Goal: Share content

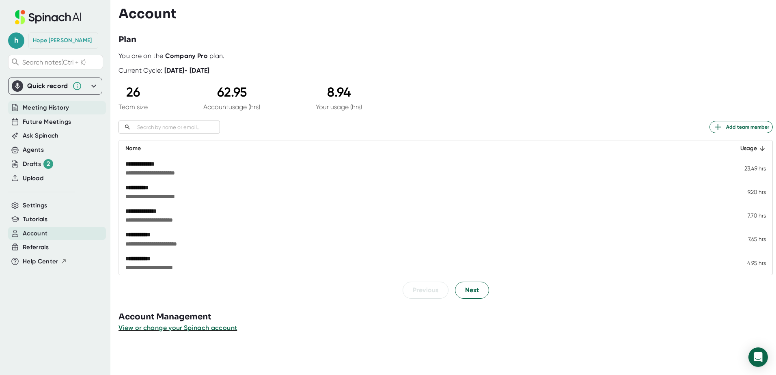
click at [41, 108] on span "Meeting History" at bounding box center [46, 107] width 46 height 9
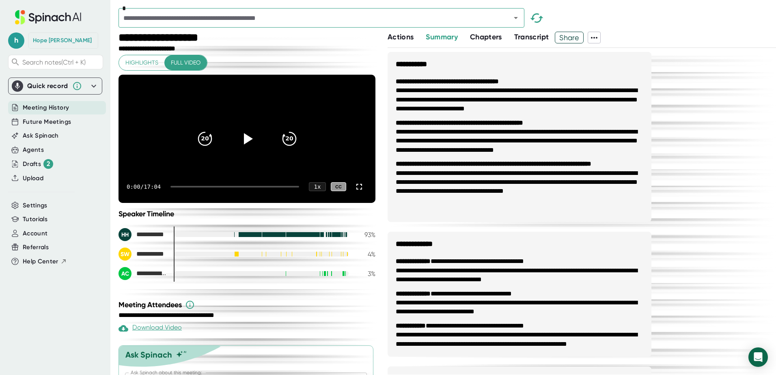
click at [593, 37] on icon at bounding box center [594, 38] width 6 height 2
click at [620, 23] on div at bounding box center [388, 187] width 776 height 375
click at [394, 37] on span "Actions" at bounding box center [400, 36] width 26 height 9
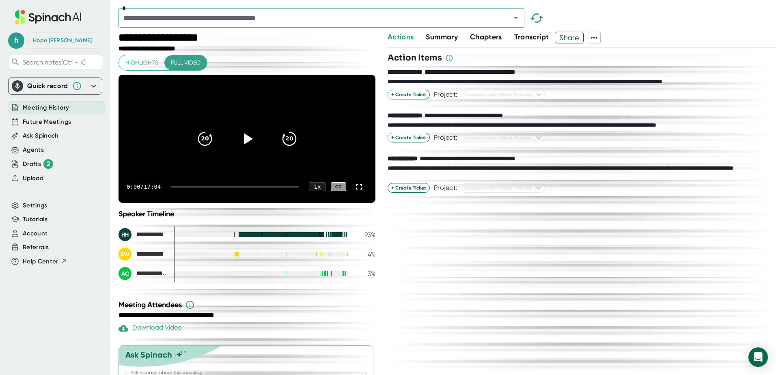
click at [440, 34] on span "Summary" at bounding box center [441, 36] width 32 height 9
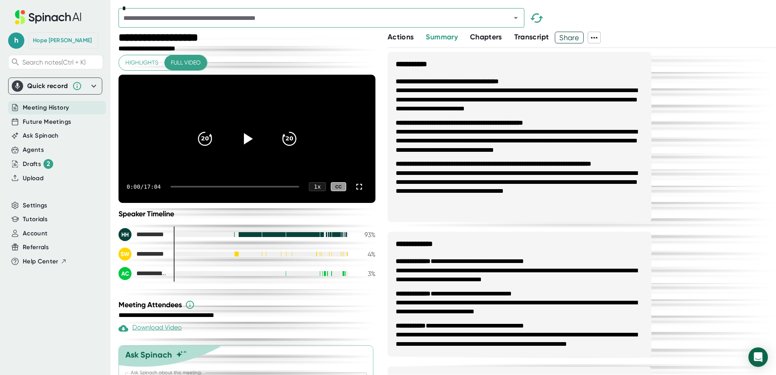
click at [492, 35] on span "Chapters" at bounding box center [486, 36] width 32 height 9
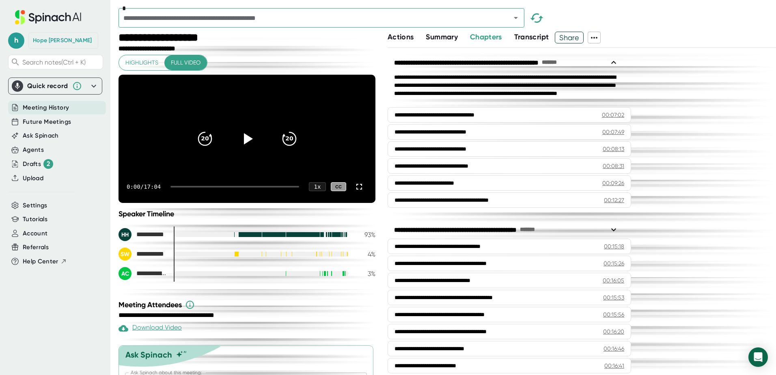
click at [539, 37] on span "Transcript" at bounding box center [531, 36] width 35 height 9
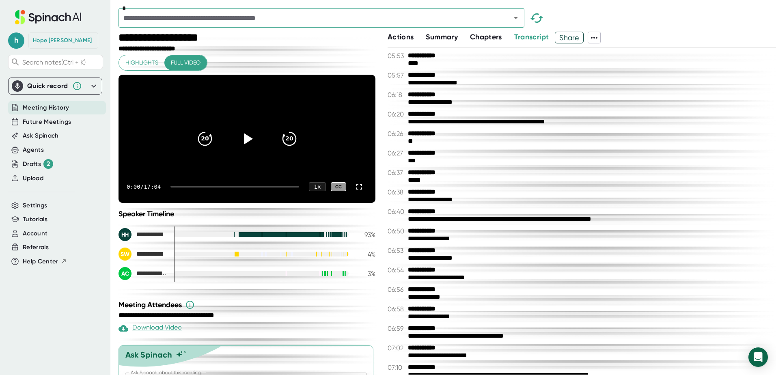
click at [572, 37] on span "Share" at bounding box center [569, 37] width 28 height 14
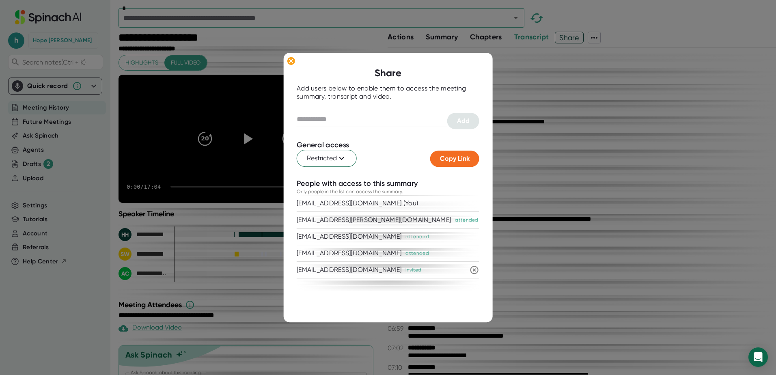
click at [395, 305] on div at bounding box center [388, 303] width 183 height 12
click at [439, 252] on div "[EMAIL_ADDRESS][DOMAIN_NAME] attended" at bounding box center [388, 253] width 183 height 16
click at [405, 252] on div "attended" at bounding box center [416, 253] width 23 height 7
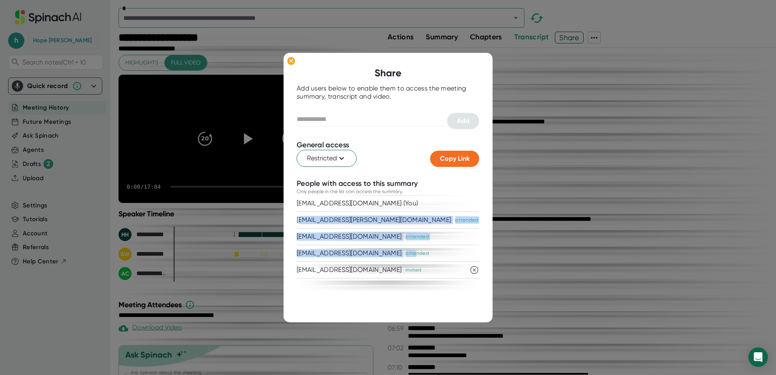
drag, startPoint x: 389, startPoint y: 252, endPoint x: 302, endPoint y: 211, distance: 96.0
click at [302, 211] on div "[EMAIL_ADDRESS][DOMAIN_NAME] (You) [PERSON_NAME][EMAIL_ADDRESS][PERSON_NAME][DO…" at bounding box center [388, 237] width 183 height 83
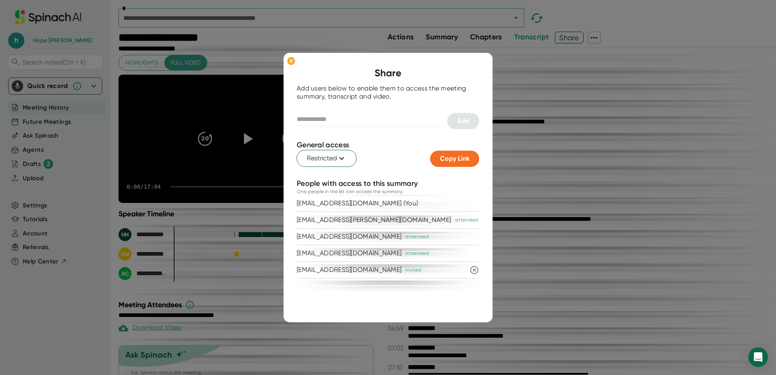
drag, startPoint x: 302, startPoint y: 211, endPoint x: 398, endPoint y: 150, distance: 113.4
click at [398, 150] on div "Restricted" at bounding box center [363, 158] width 133 height 17
click at [400, 206] on div "[EMAIL_ADDRESS][DOMAIN_NAME] (You)" at bounding box center [388, 204] width 183 height 16
click at [340, 204] on div "[EMAIL_ADDRESS][DOMAIN_NAME] (You)" at bounding box center [357, 204] width 121 height 8
click at [363, 199] on div "[EMAIL_ADDRESS][DOMAIN_NAME] (You)" at bounding box center [388, 204] width 183 height 16
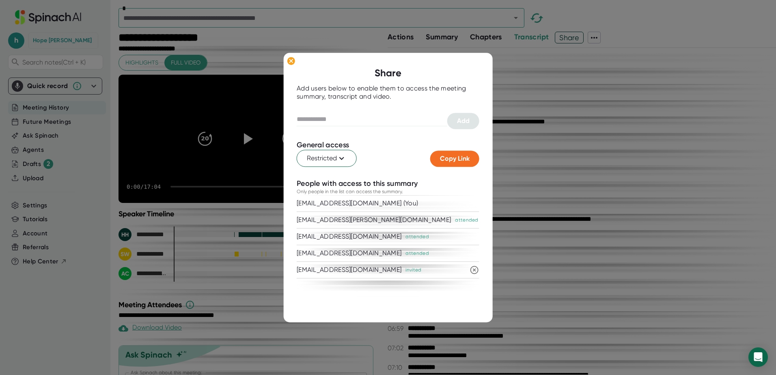
click at [415, 196] on div "[EMAIL_ADDRESS][DOMAIN_NAME] (You)" at bounding box center [388, 204] width 183 height 16
click at [342, 161] on icon at bounding box center [342, 158] width 10 height 10
click at [463, 207] on div at bounding box center [388, 187] width 776 height 375
click at [294, 58] on ellipse at bounding box center [291, 61] width 8 height 8
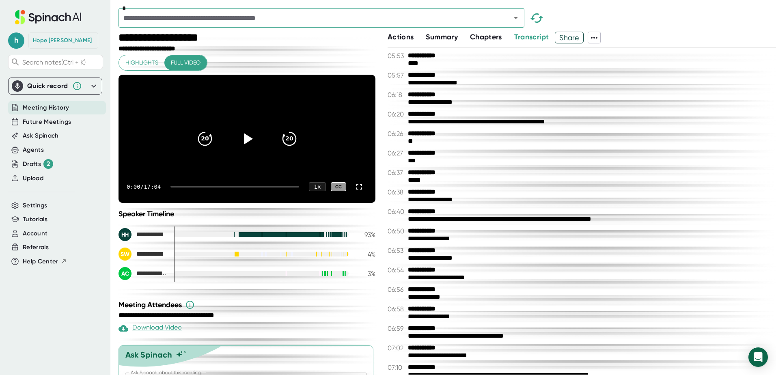
click at [621, 120] on div "**********" at bounding box center [589, 122] width 362 height 8
click at [400, 39] on span "Actions" at bounding box center [400, 36] width 26 height 9
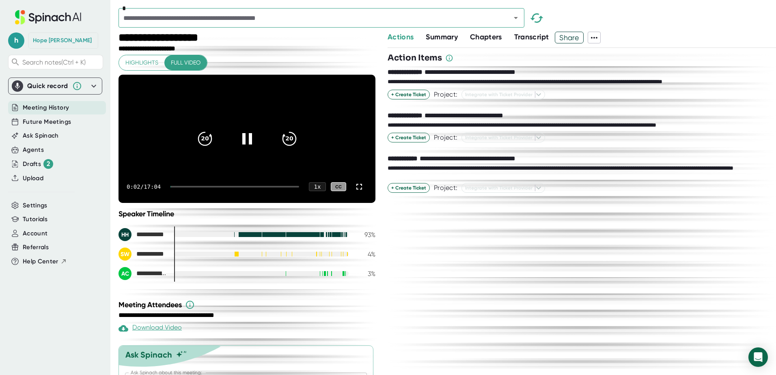
click at [597, 39] on icon at bounding box center [594, 38] width 10 height 10
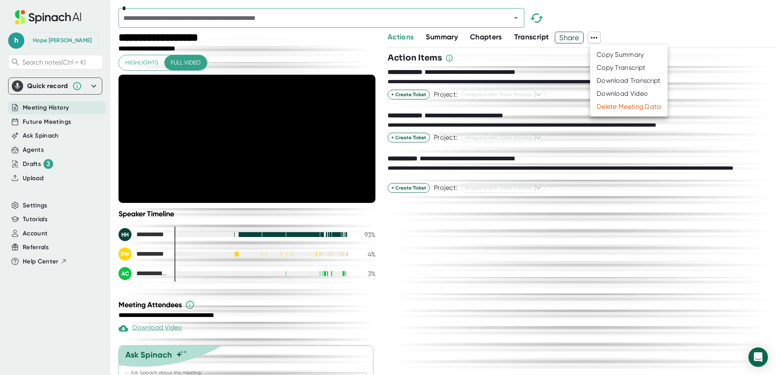
click at [595, 286] on div at bounding box center [388, 187] width 776 height 375
click at [569, 35] on span "Share" at bounding box center [569, 37] width 28 height 14
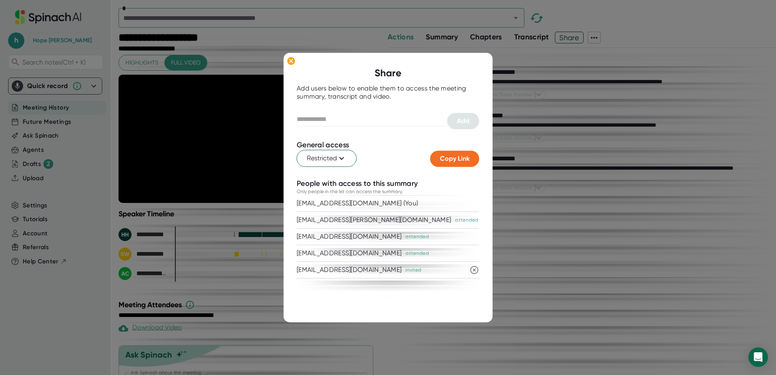
click at [406, 312] on div "Share Add users below to enable them to access the meeting summary, transcript …" at bounding box center [388, 187] width 209 height 269
click at [626, 301] on div at bounding box center [388, 187] width 776 height 375
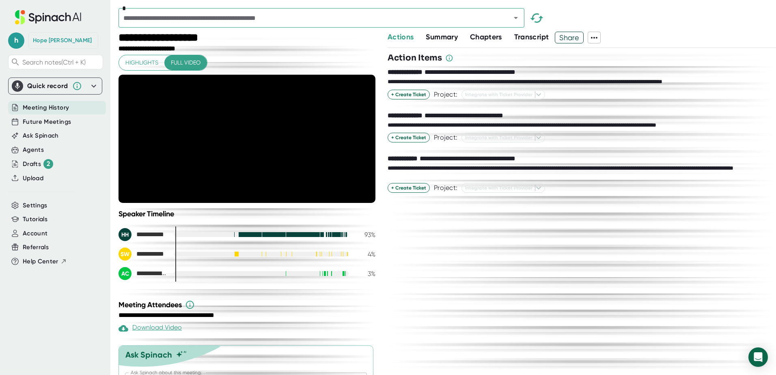
click at [522, 239] on div "**********" at bounding box center [581, 211] width 388 height 327
click at [586, 239] on div "**********" at bounding box center [581, 211] width 388 height 327
click at [450, 320] on div "**********" at bounding box center [581, 211] width 388 height 327
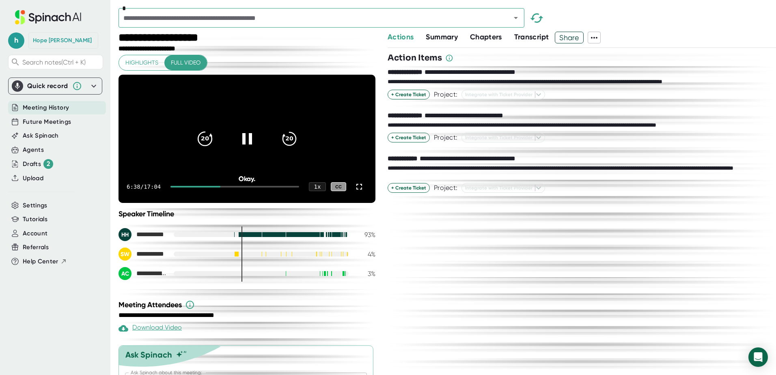
click at [209, 155] on div "20" at bounding box center [205, 139] width 34 height 34
click at [242, 142] on icon at bounding box center [246, 139] width 20 height 20
